Goal: Check status: Check status

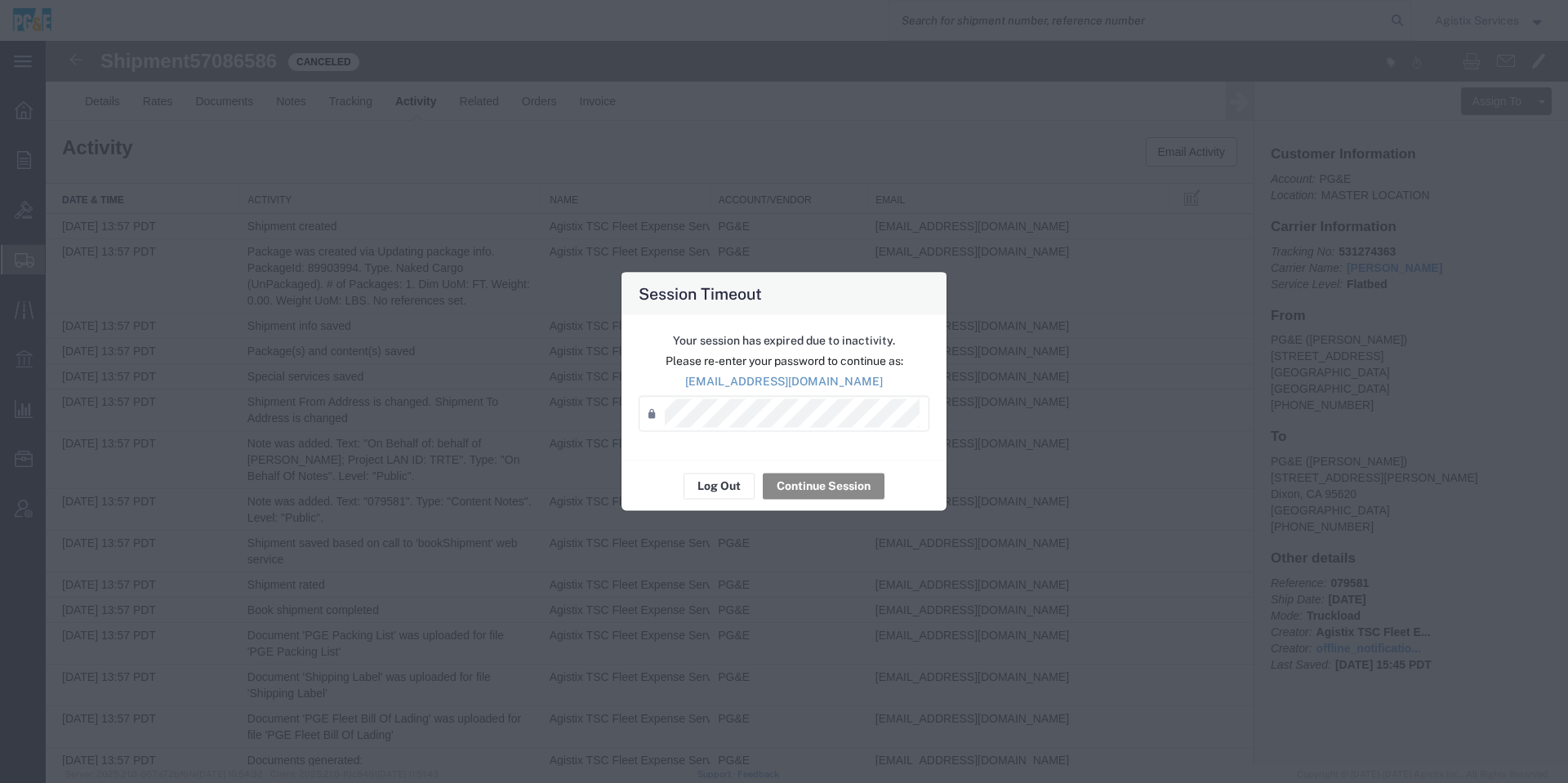
scroll to position [801, 0]
